Goal: Transaction & Acquisition: Purchase product/service

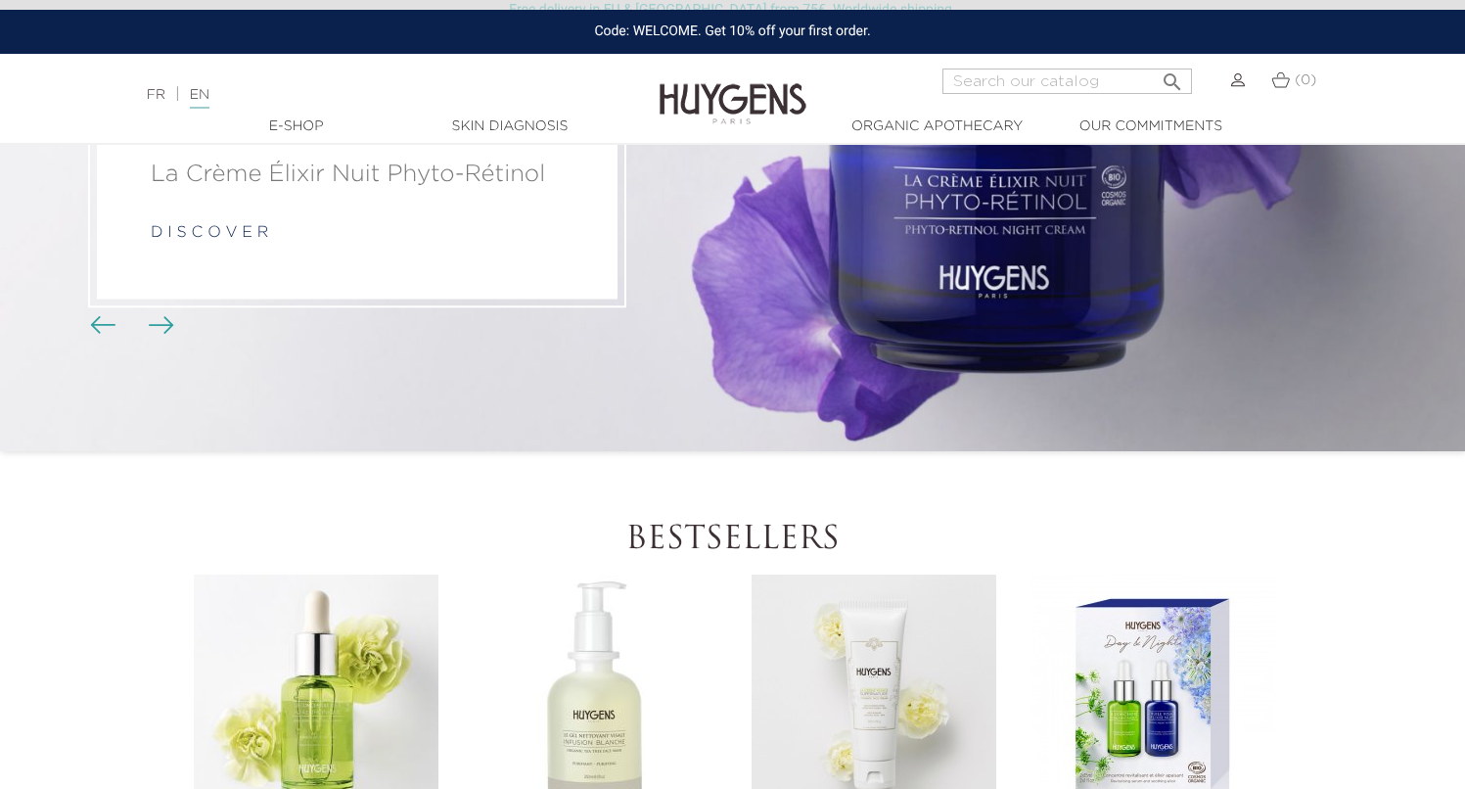
scroll to position [623, 0]
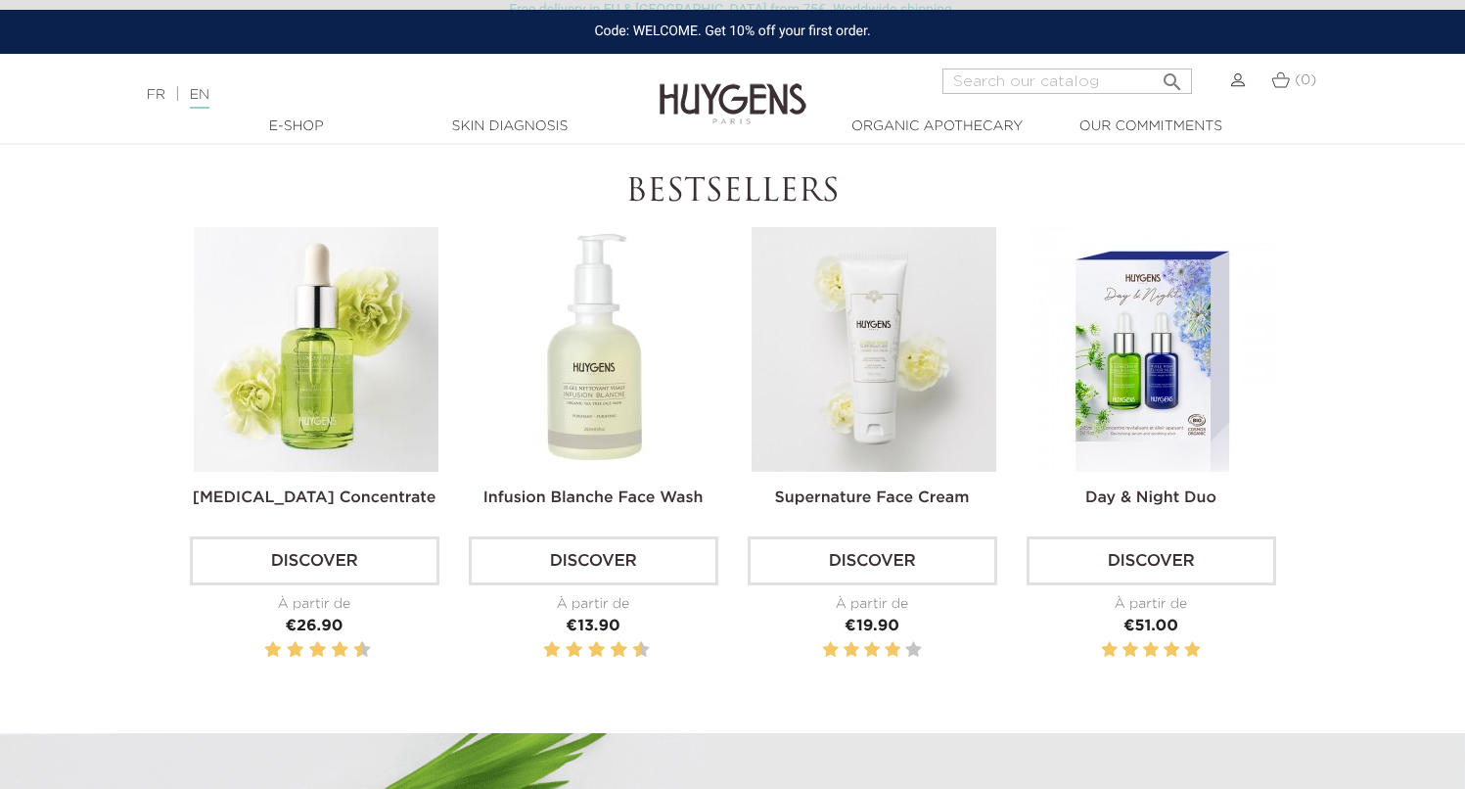
click at [881, 560] on link "Discover" at bounding box center [871, 560] width 249 height 49
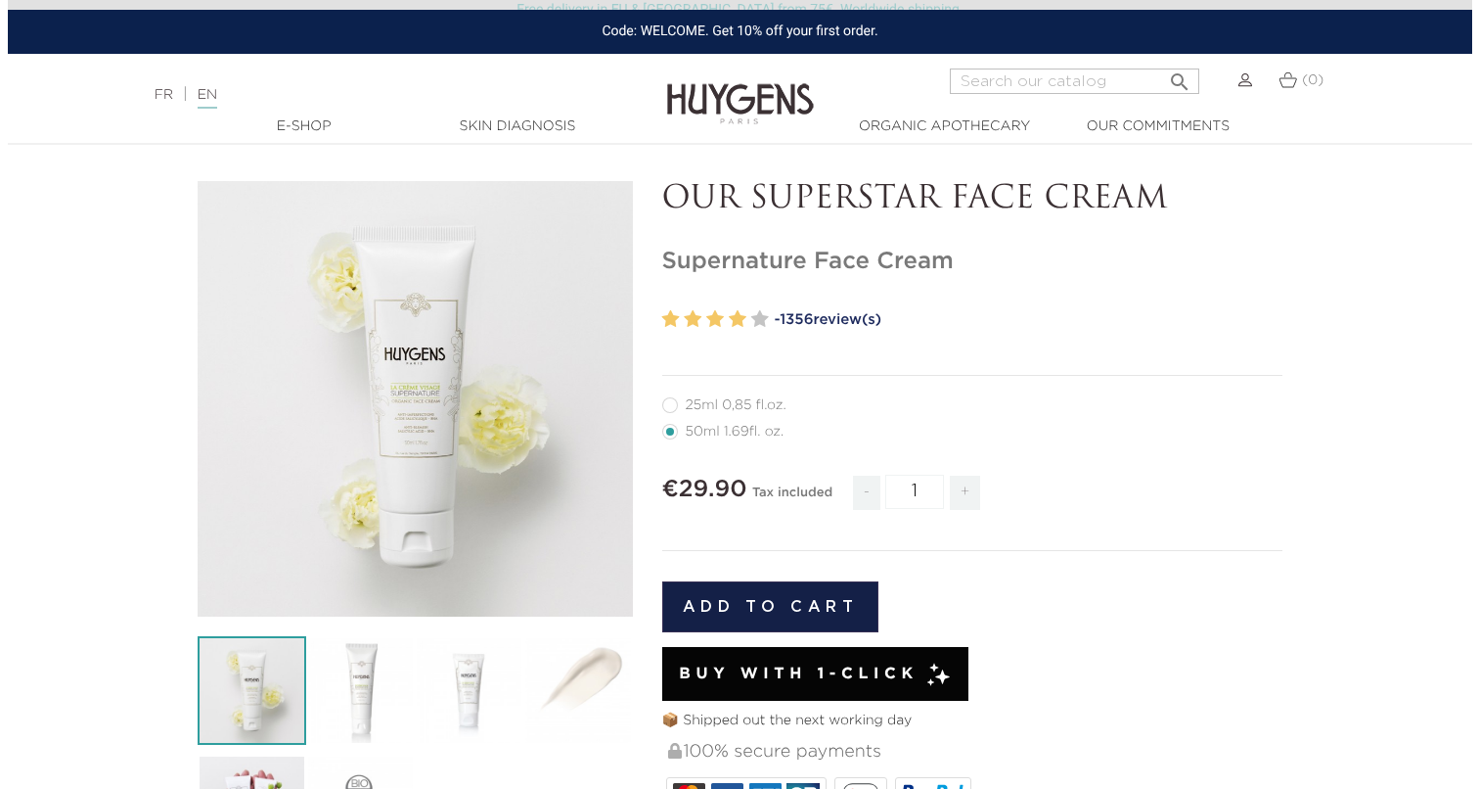
scroll to position [85, 0]
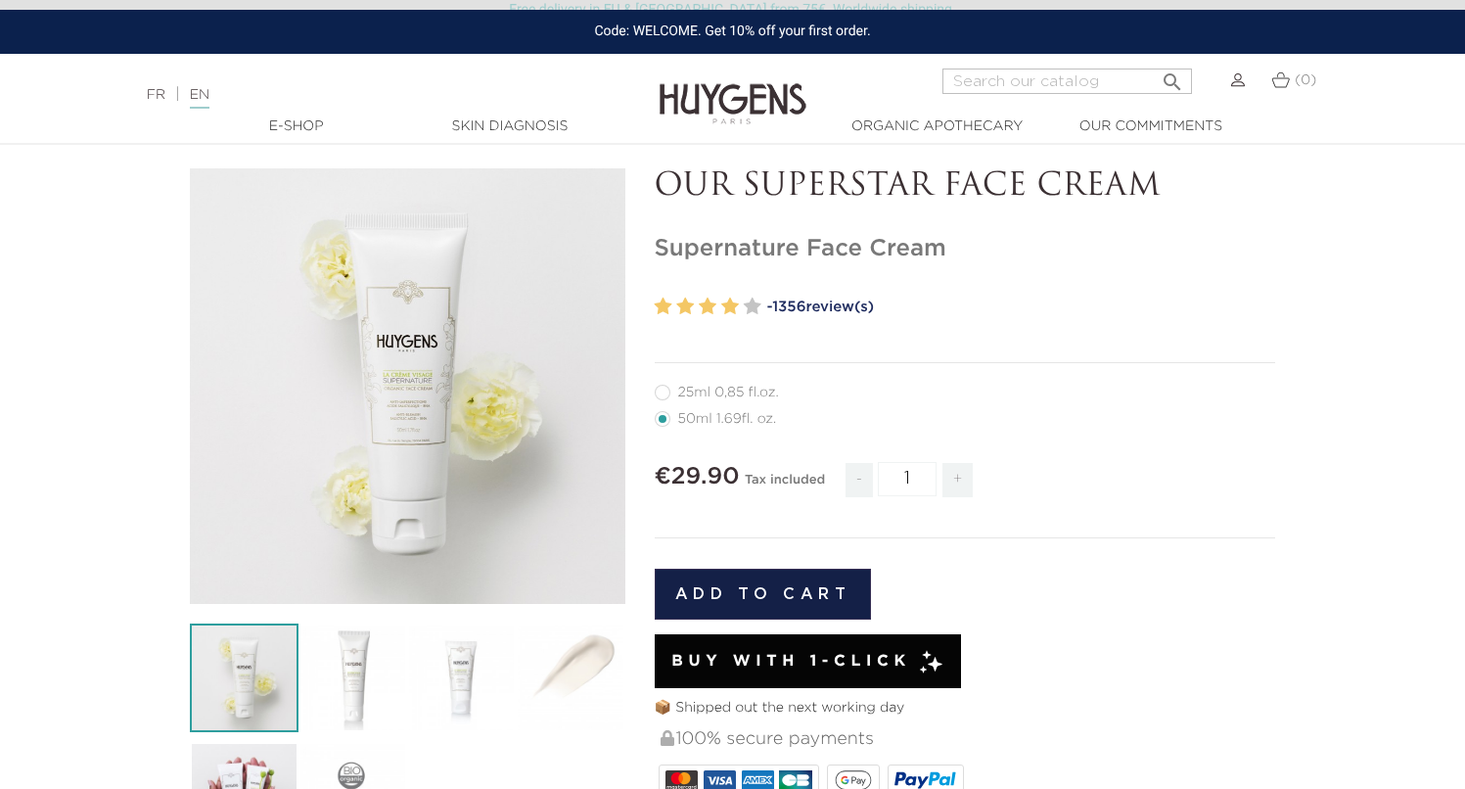
click at [812, 594] on button "Add to cart" at bounding box center [763, 593] width 217 height 51
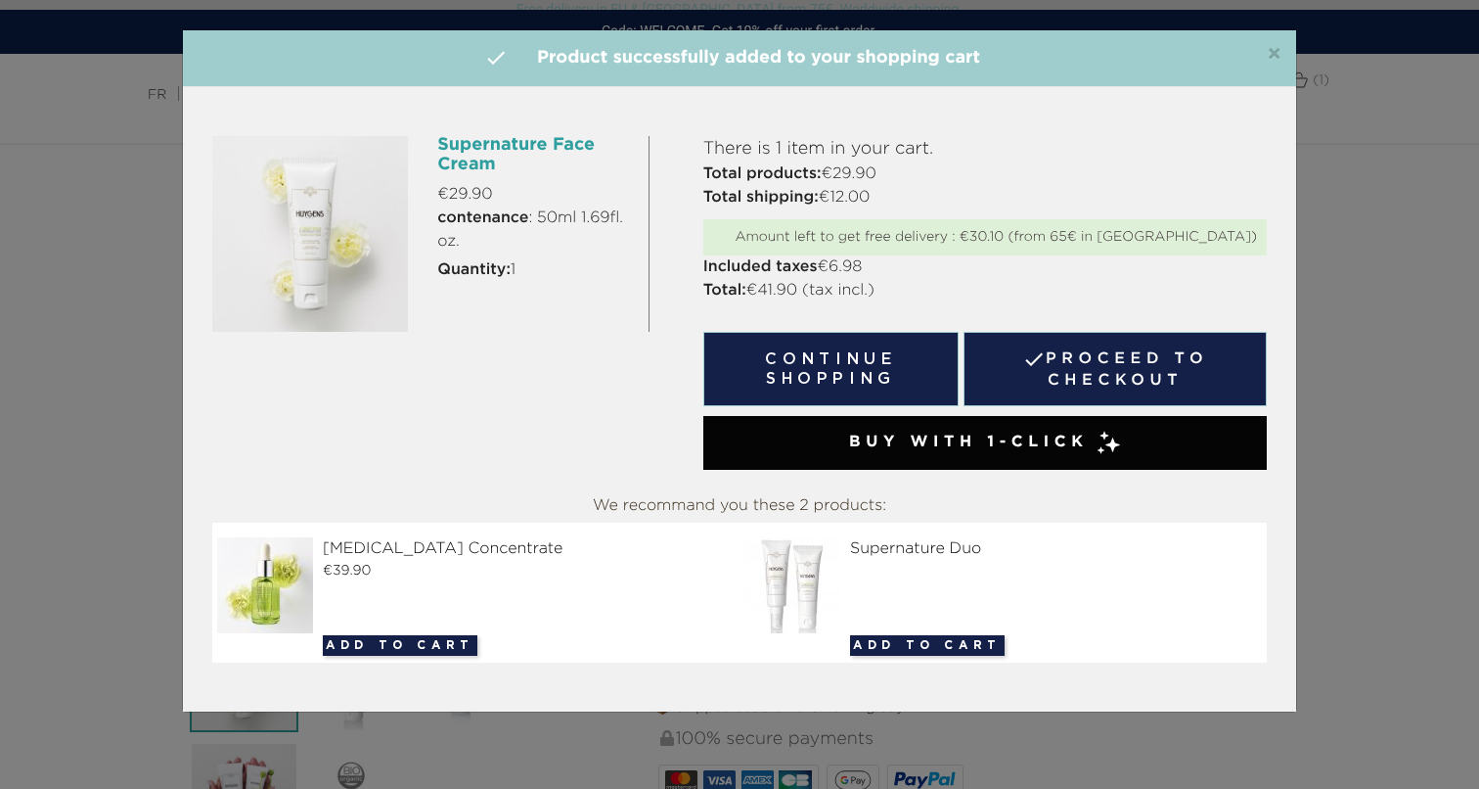
click at [1058, 359] on link " Proceed to checkout" at bounding box center [1115, 369] width 303 height 74
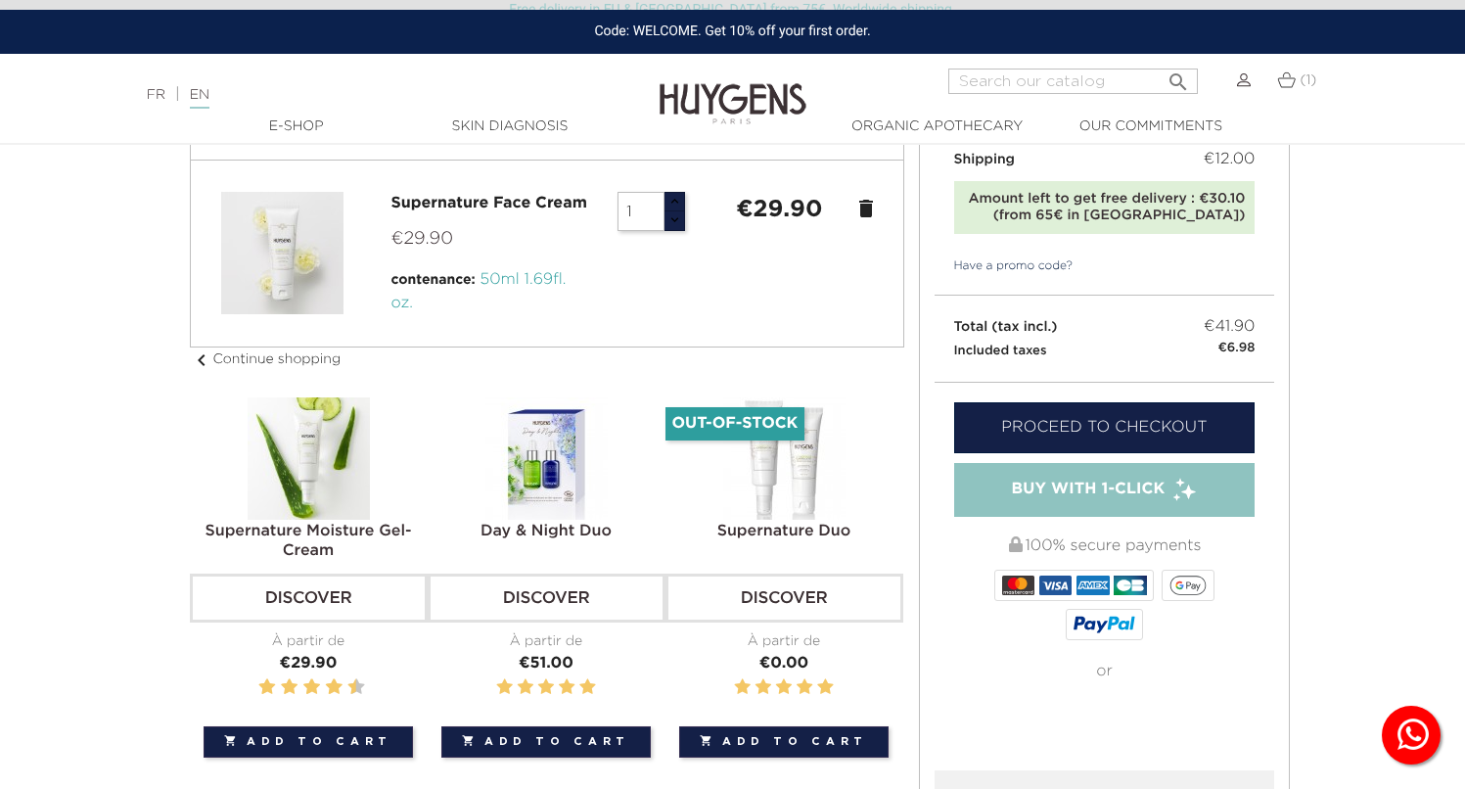
scroll to position [141, 0]
